Goal: Task Accomplishment & Management: Complete application form

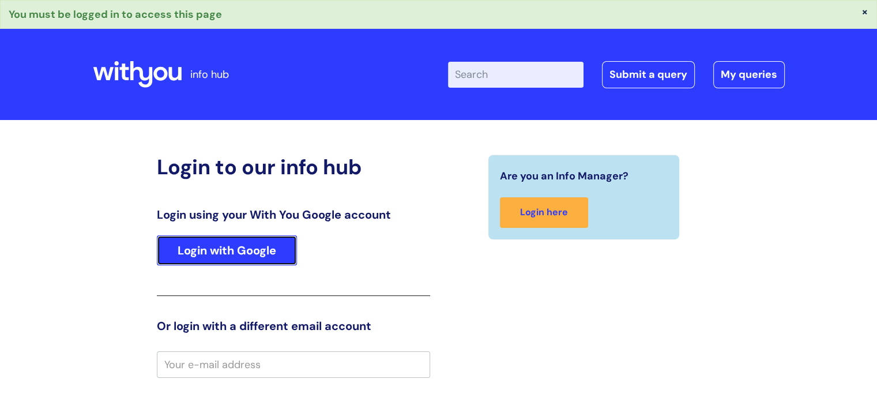
click at [266, 244] on link "Login with Google" at bounding box center [227, 250] width 140 height 30
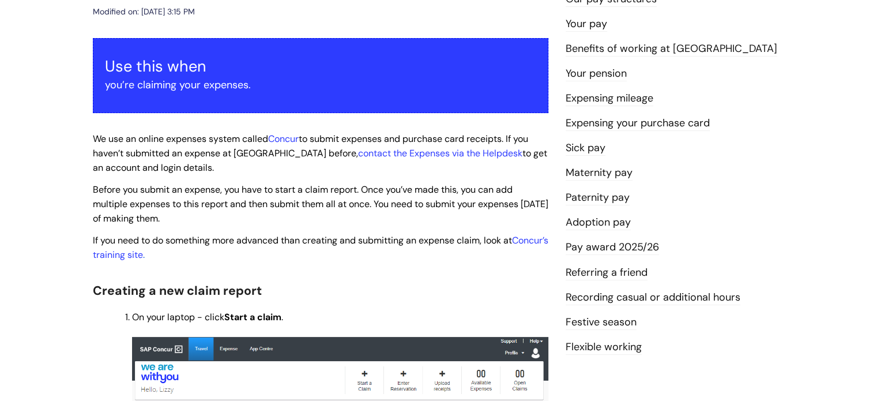
scroll to position [143, 0]
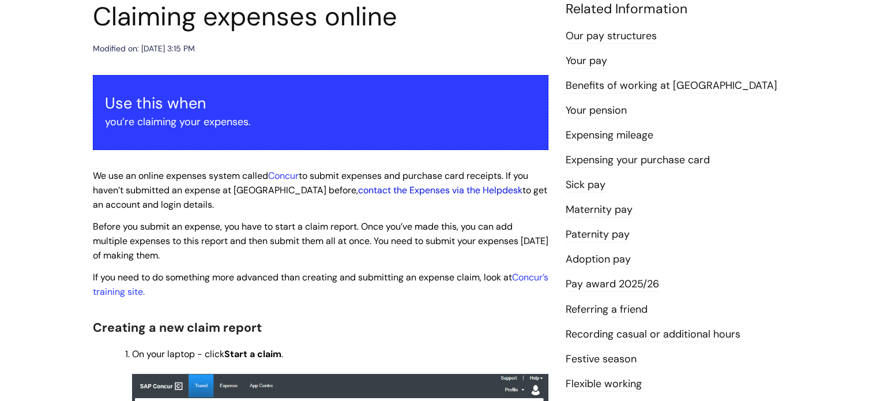
click at [358, 189] on link "contact the Expenses via the Helpdesk" at bounding box center [440, 190] width 164 height 12
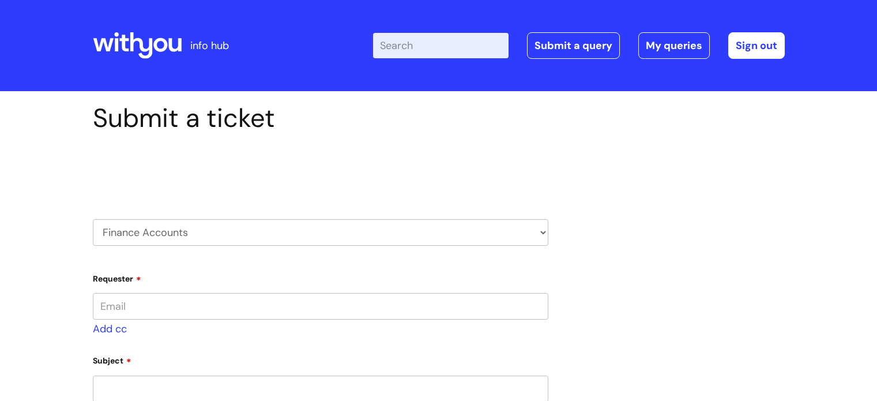
type input "[PERSON_NAME][EMAIL_ADDRESS][PERSON_NAME][DOMAIN_NAME]"
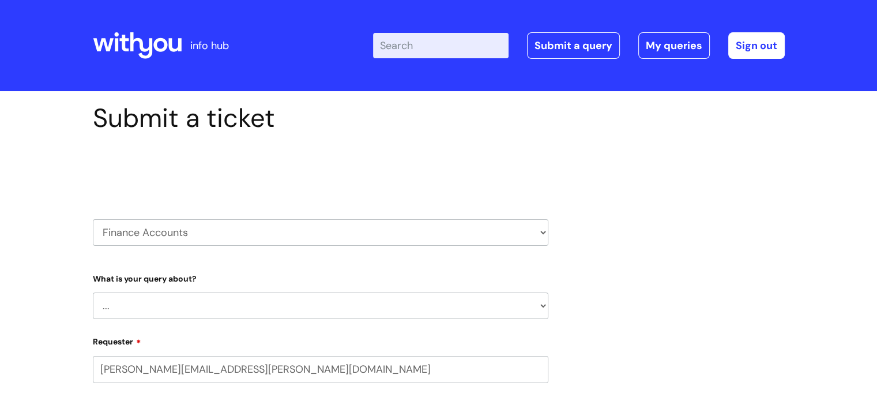
click at [331, 234] on select "HR / People IT and Support Clinical Drug Alerts Finance Accounts Data Support T…" at bounding box center [320, 232] width 455 height 27
click at [93, 219] on select "HR / People IT and Support Clinical Drug Alerts Finance Accounts Data Support T…" at bounding box center [320, 232] width 455 height 27
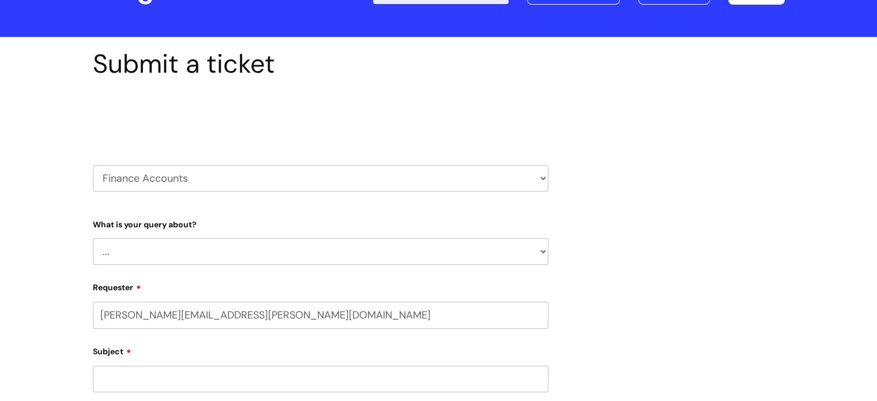
scroll to position [55, 0]
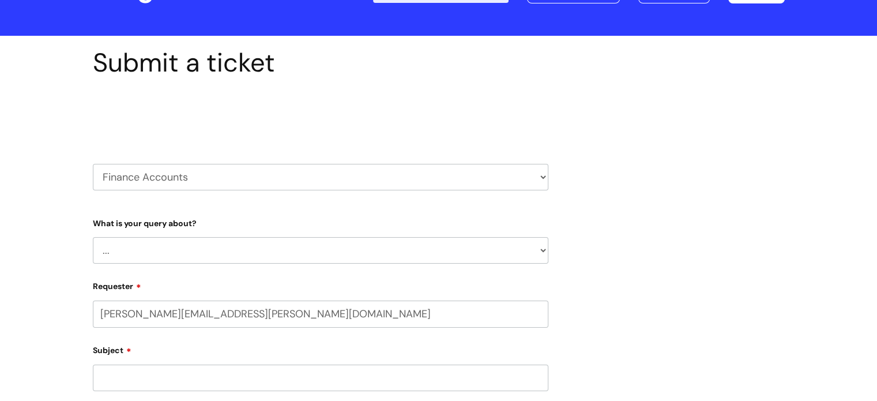
click at [436, 252] on select "... Finance Systems Finance Requests (inc. Expenses) Invoices Research" at bounding box center [320, 250] width 455 height 27
select select "Finance Requests (inc. Expenses)"
click at [93, 237] on select "... Finance Systems Finance Requests (inc. Expenses) Invoices Research" at bounding box center [320, 250] width 455 height 27
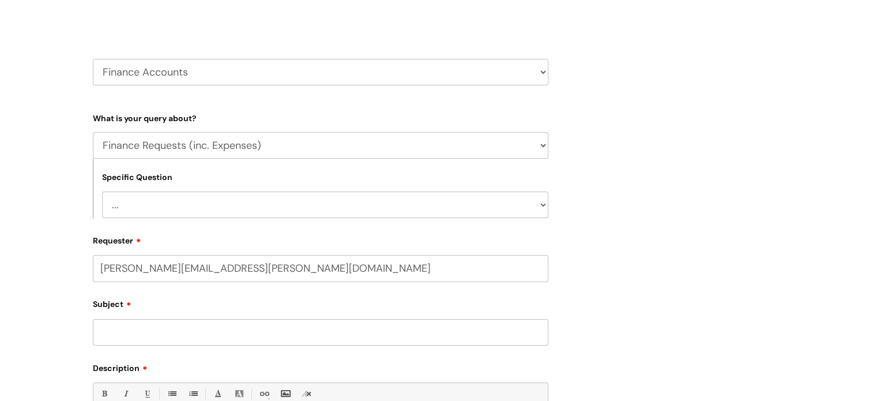
scroll to position [161, 0]
click at [526, 208] on select "... Budgets Expenses Getting Edits/Revisions New Supplier Purchase cards/ Petty…" at bounding box center [325, 204] width 446 height 27
select select "Expenses"
click at [102, 191] on select "... Budgets Expenses Getting Edits/Revisions New Supplier Purchase cards/ Petty…" at bounding box center [325, 204] width 446 height 27
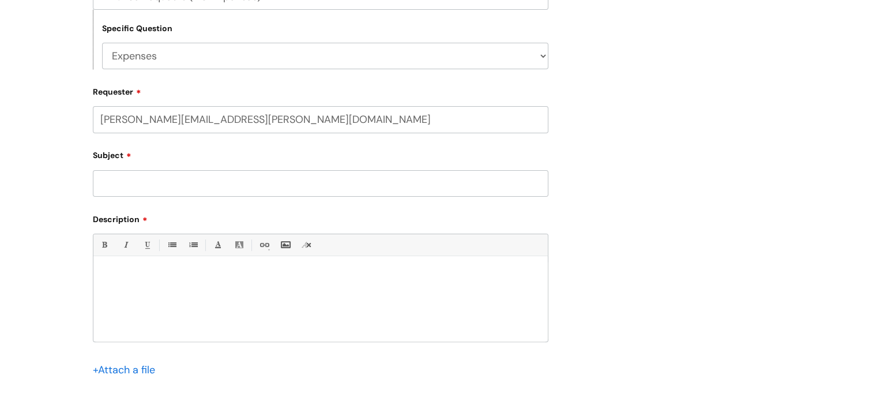
scroll to position [329, 0]
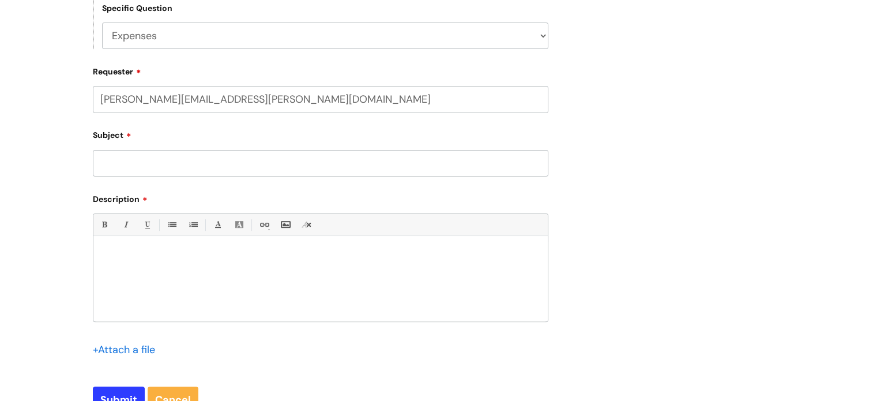
click at [437, 162] on input "Subject" at bounding box center [320, 163] width 455 height 27
type input "Claiming travel for induction on the 3rd of September 2025"
click at [337, 254] on p at bounding box center [320, 255] width 437 height 10
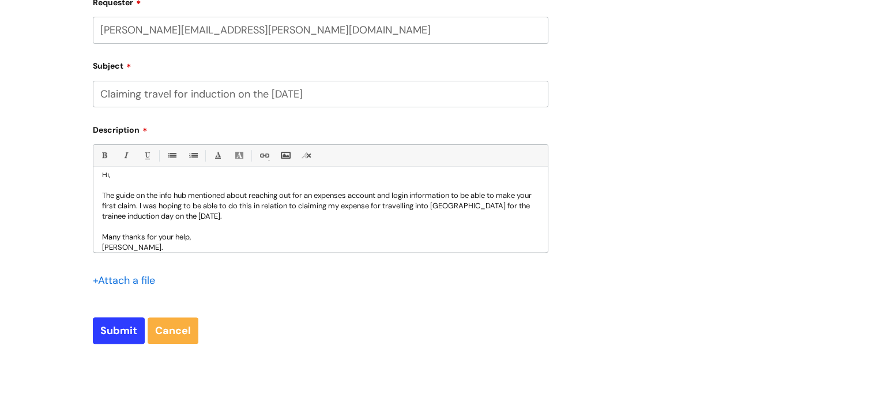
scroll to position [474, 0]
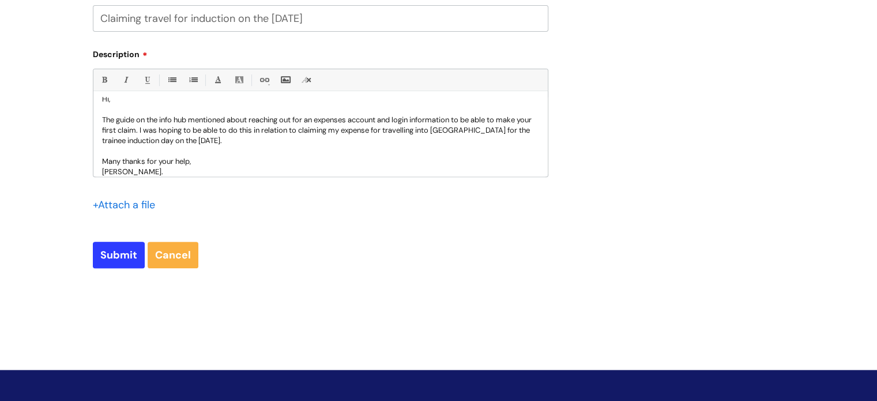
click at [104, 202] on input "file" at bounding box center [122, 204] width 58 height 14
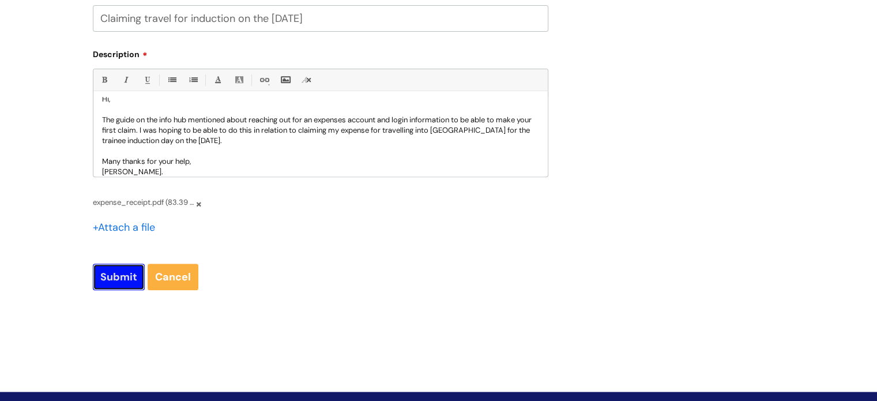
click at [125, 278] on input "Submit" at bounding box center [119, 276] width 52 height 27
type input "Please Wait..."
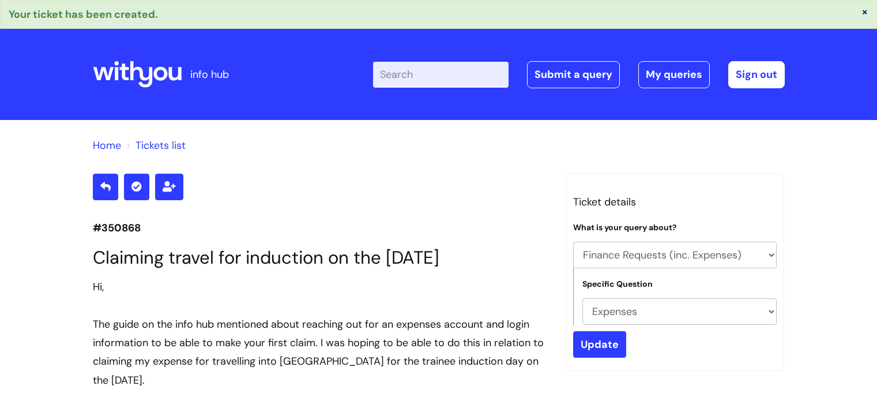
select select "Finance Requests (inc. Expenses)"
select select "Expenses"
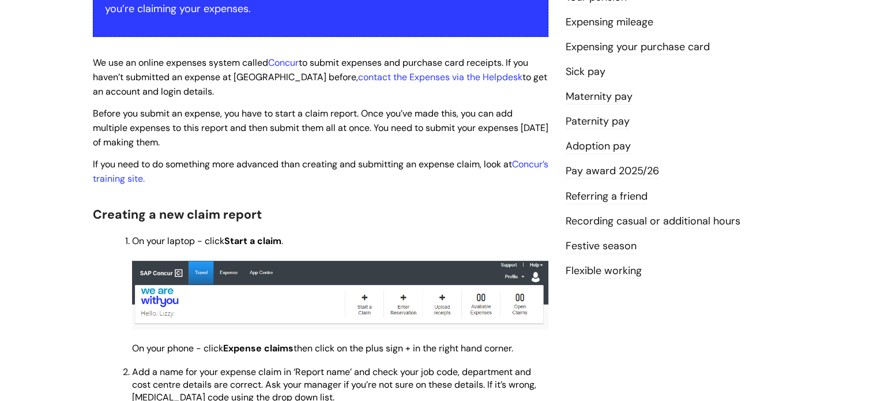
scroll to position [255, 0]
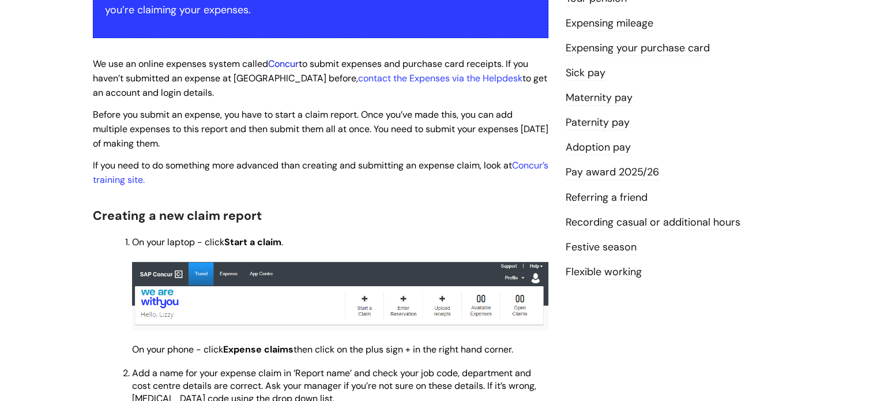
click at [284, 64] on link "Concur" at bounding box center [283, 64] width 31 height 12
